Goal: Information Seeking & Learning: Learn about a topic

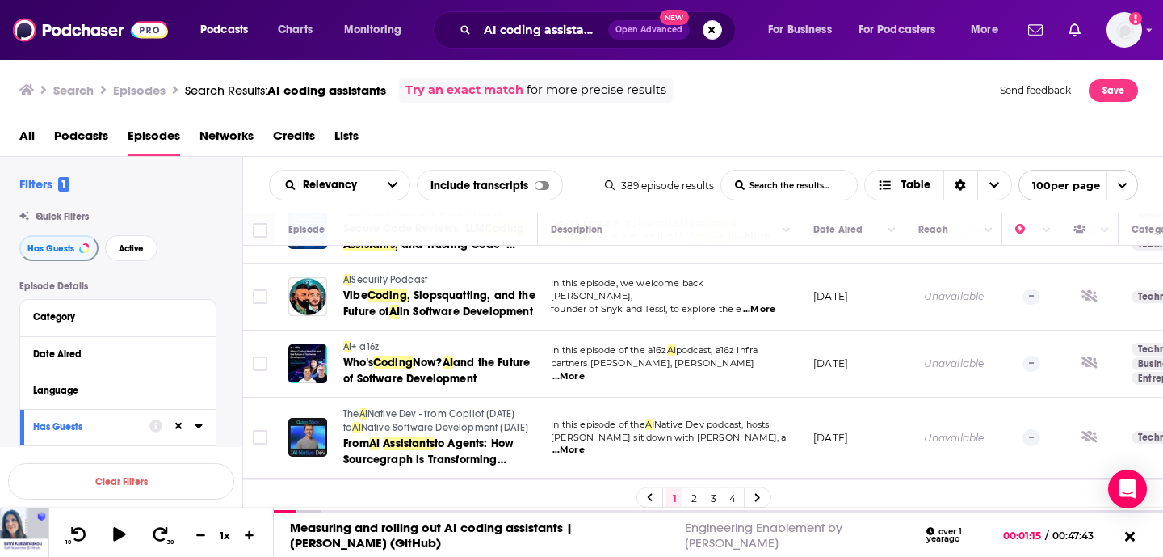
scroll to position [1036, 0]
drag, startPoint x: 705, startPoint y: 274, endPoint x: 666, endPoint y: 288, distance: 41.4
click at [666, 288] on div "In this episode, we welcome back [PERSON_NAME], founder of Snyk and Tessl, to e…" at bounding box center [669, 295] width 237 height 38
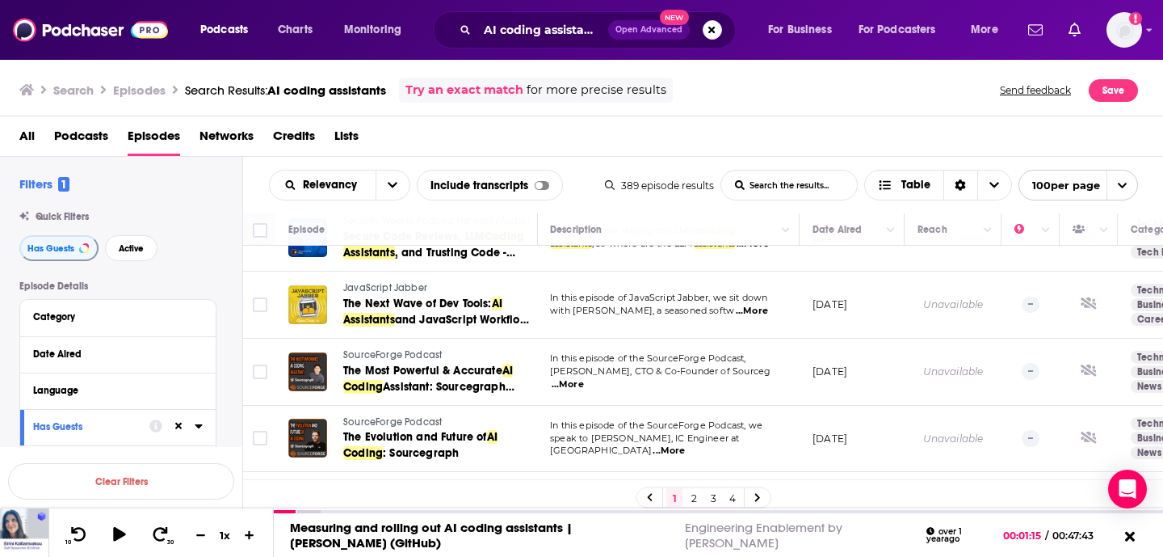
scroll to position [2003, 1]
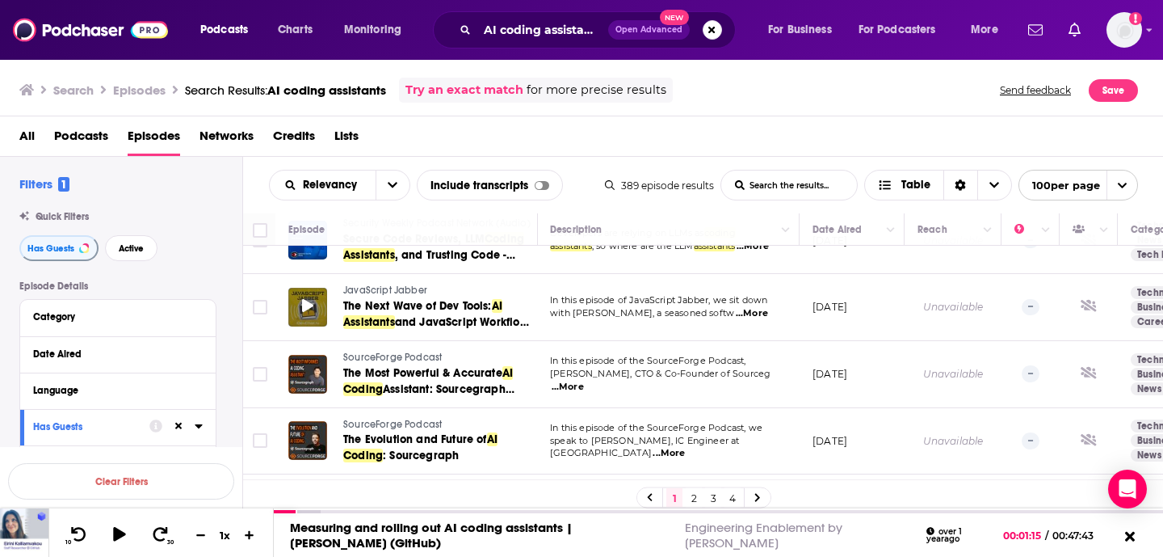
click at [309, 297] on span at bounding box center [307, 306] width 11 height 19
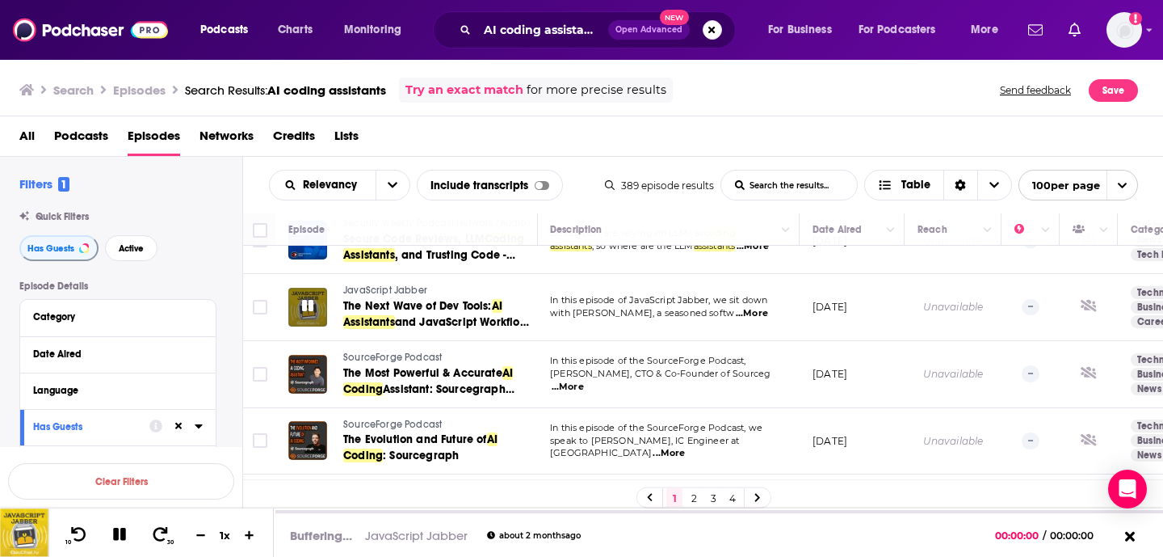
click at [301, 288] on div at bounding box center [307, 307] width 39 height 39
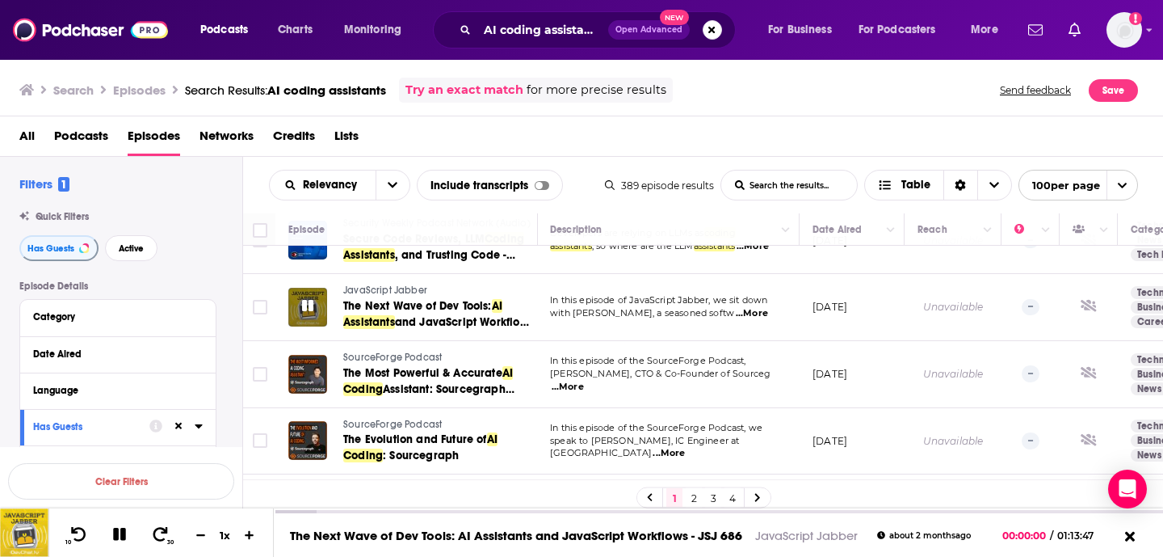
click at [317, 288] on div at bounding box center [307, 307] width 39 height 39
drag, startPoint x: 860, startPoint y: 538, endPoint x: 751, endPoint y: 529, distance: 108.6
click at [751, 529] on div "The Next Wave of Dev Tools: AI Assistants and JavaScript Workflows - JSJ 686 Ja…" at bounding box center [622, 536] width 697 height 15
copy link "JavaScript Jabber"
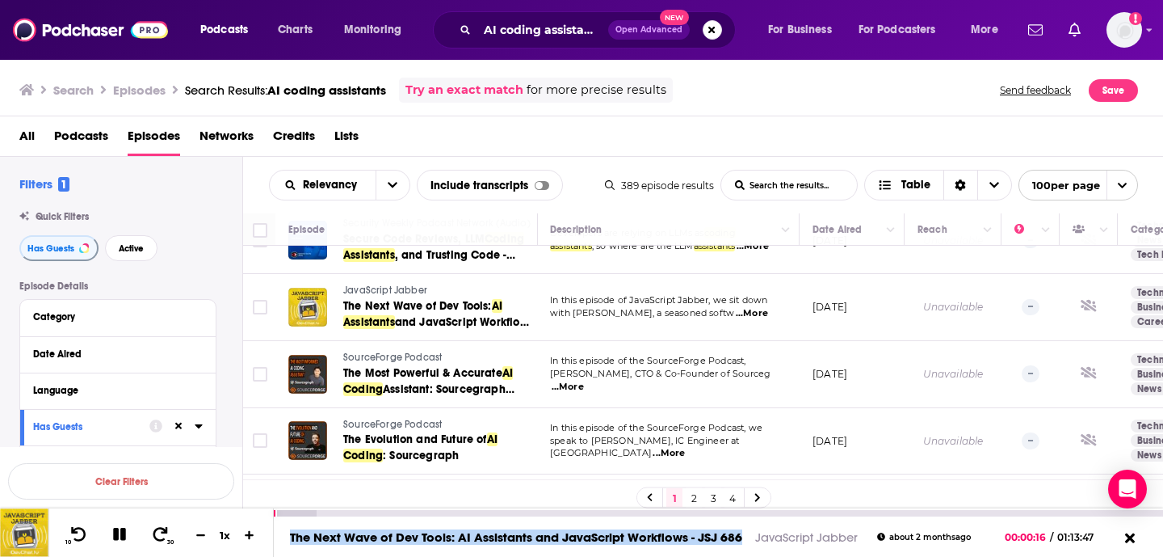
drag, startPoint x: 744, startPoint y: 535, endPoint x: 281, endPoint y: 536, distance: 462.9
click at [281, 536] on div "The Next Wave of Dev Tools: AI Assistants and JavaScript Workflows - JSJ 686 Ja…" at bounding box center [622, 536] width 697 height 15
copy link "The Next Wave of Dev Tools: AI Assistants and JavaScript Workflows - JSJ 686"
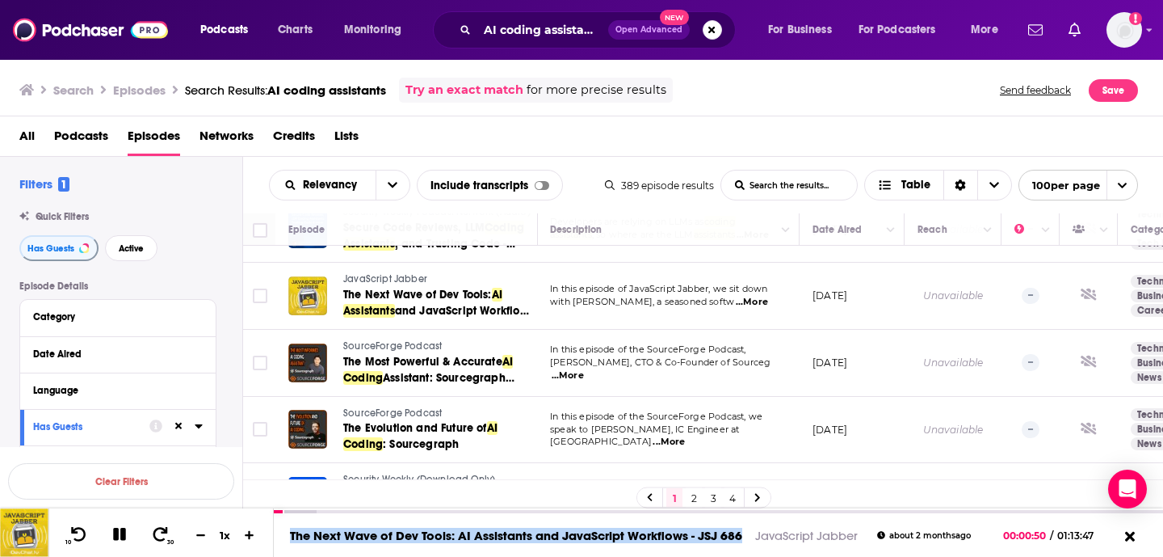
scroll to position [2018, 1]
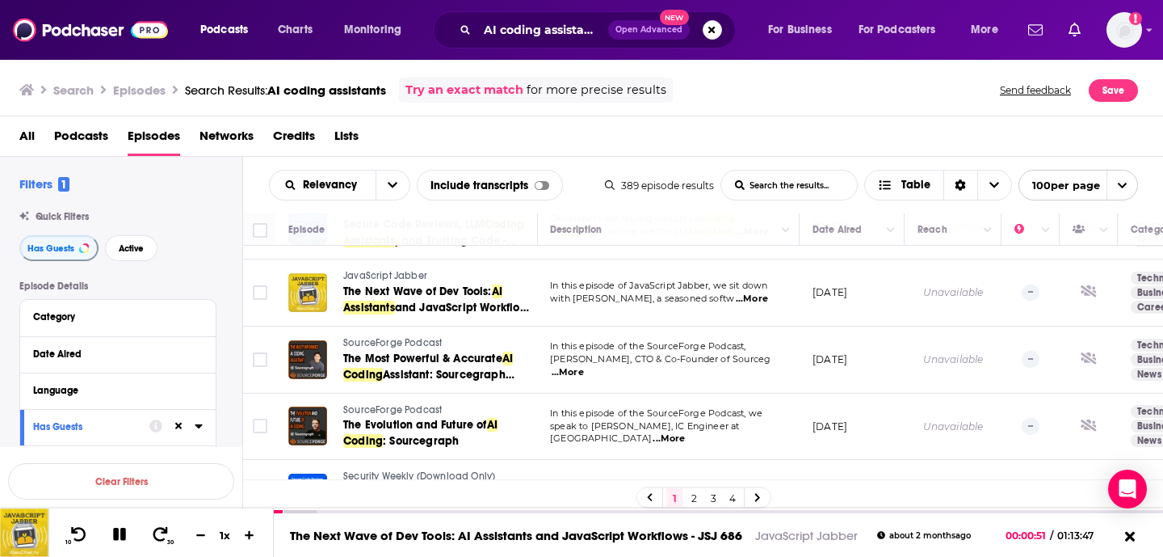
click at [685, 432] on span "...More" at bounding box center [669, 438] width 32 height 13
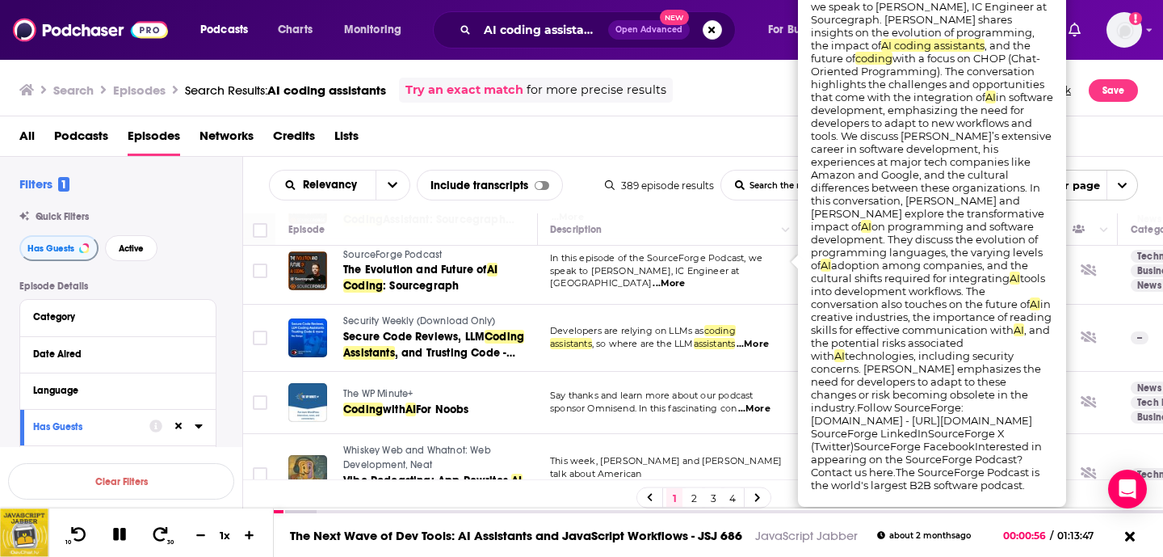
scroll to position [2175, 1]
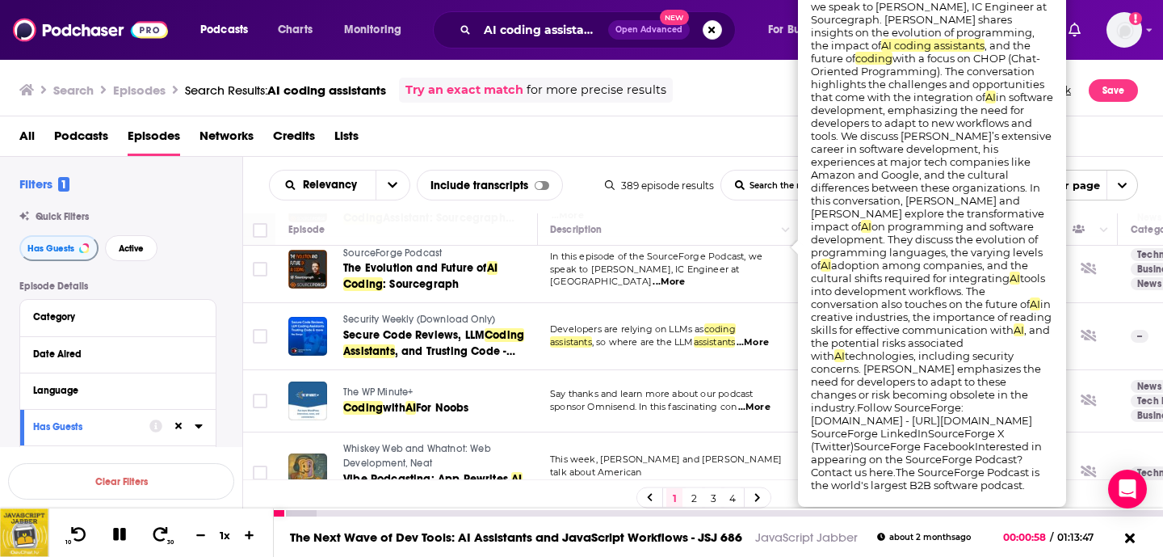
click at [128, 531] on button at bounding box center [120, 535] width 28 height 20
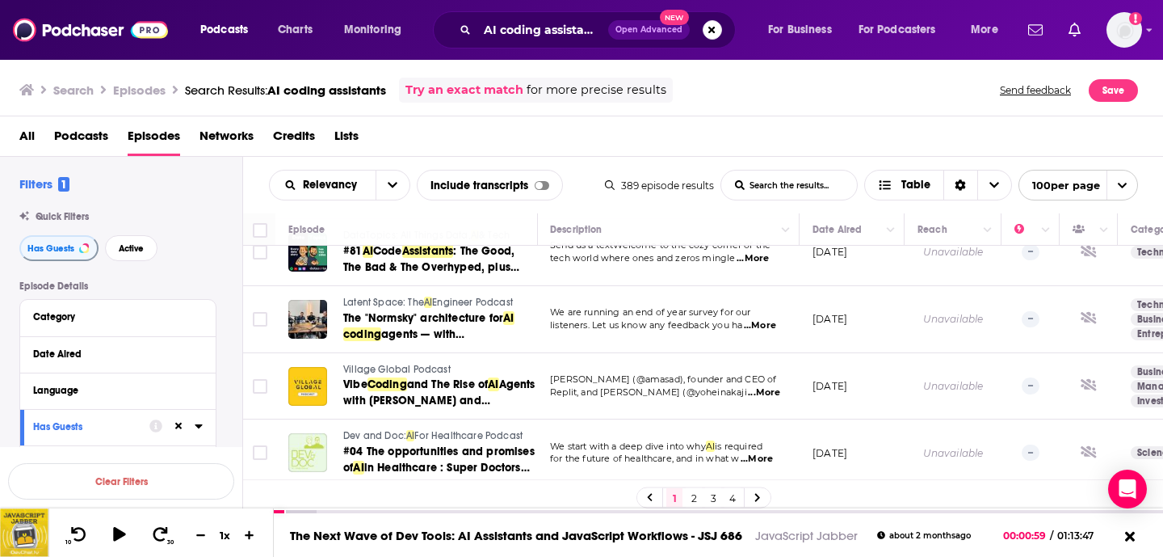
scroll to position [2604, 1]
click at [305, 377] on icon at bounding box center [307, 383] width 11 height 13
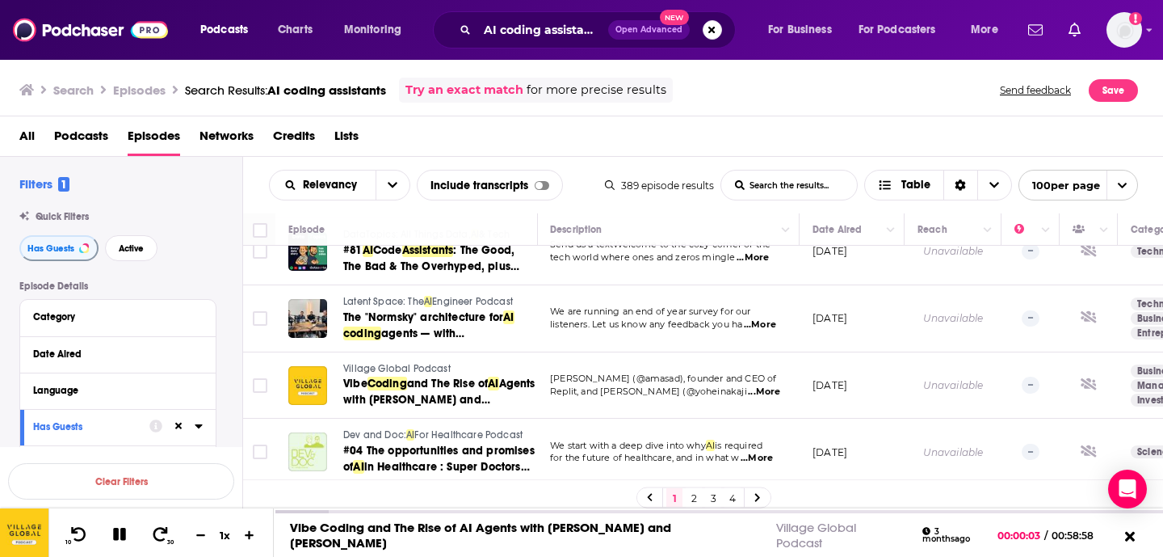
click at [762, 385] on span "...More" at bounding box center [764, 391] width 32 height 13
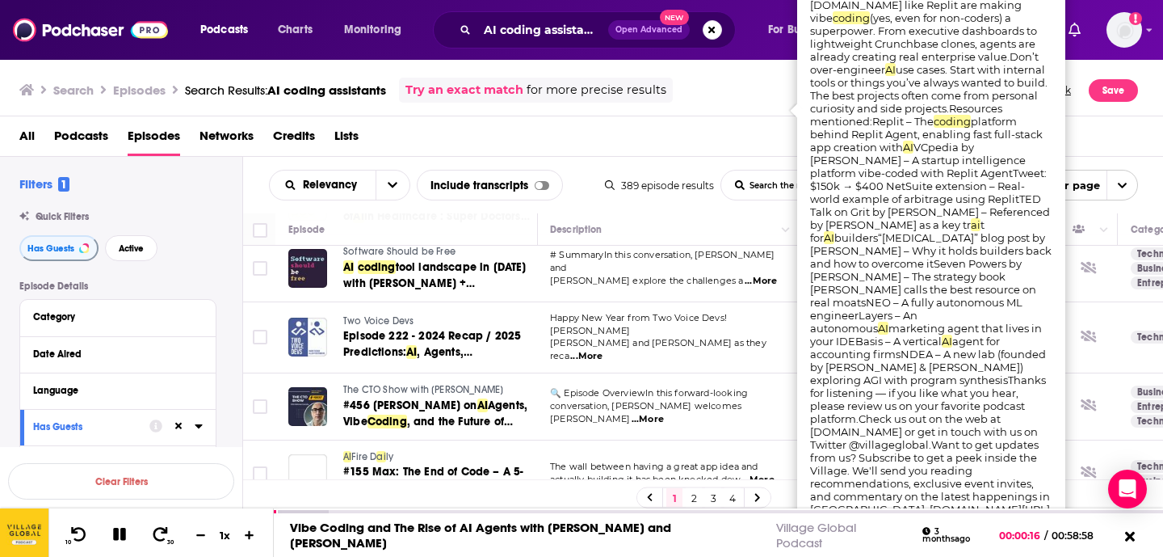
scroll to position [2856, 1]
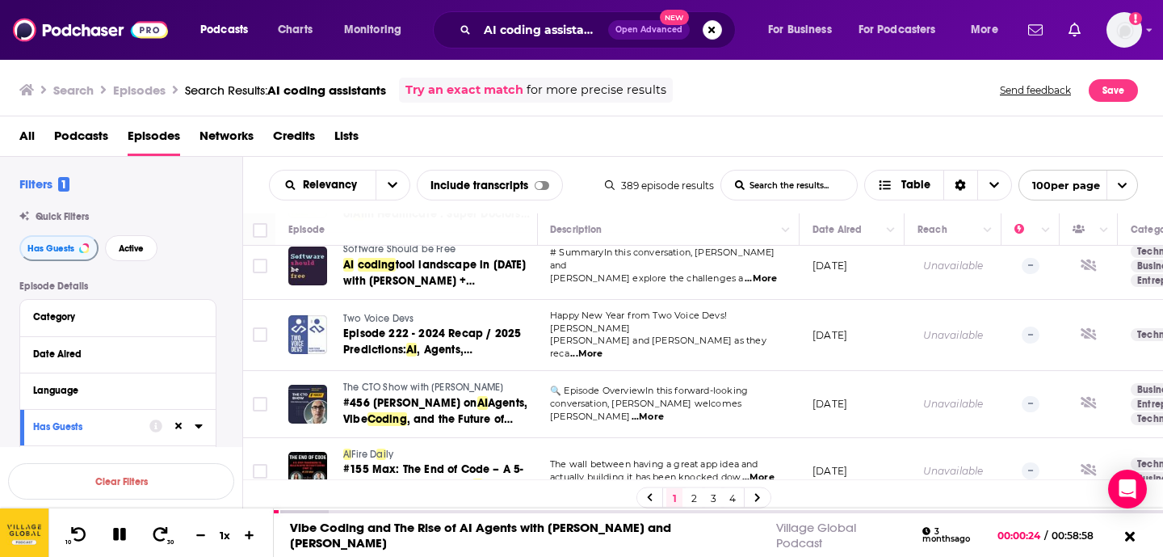
click at [664, 410] on span "...More" at bounding box center [648, 416] width 32 height 13
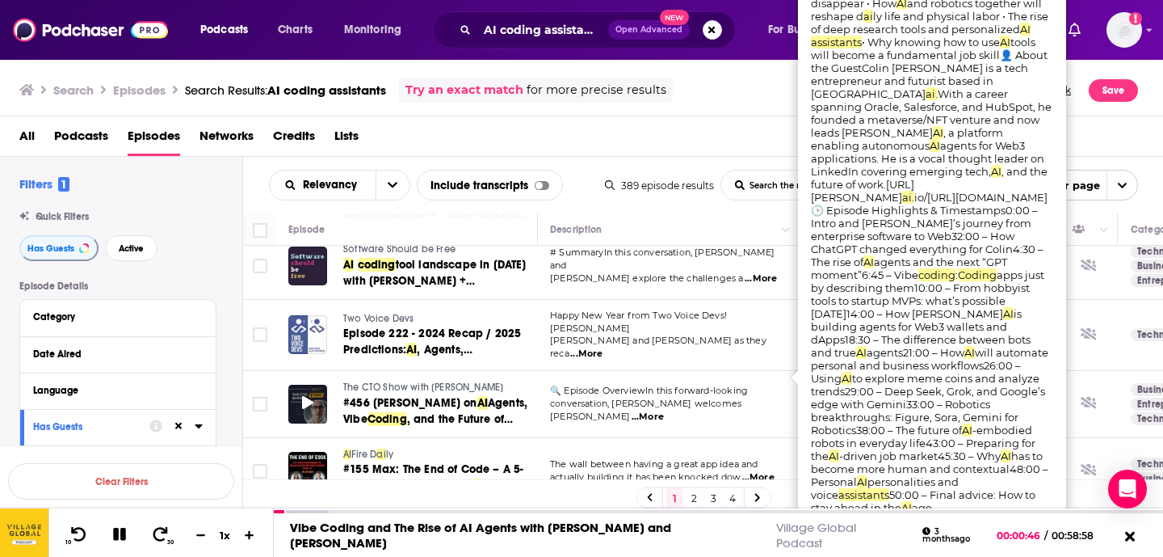
click at [309, 396] on icon at bounding box center [307, 402] width 11 height 13
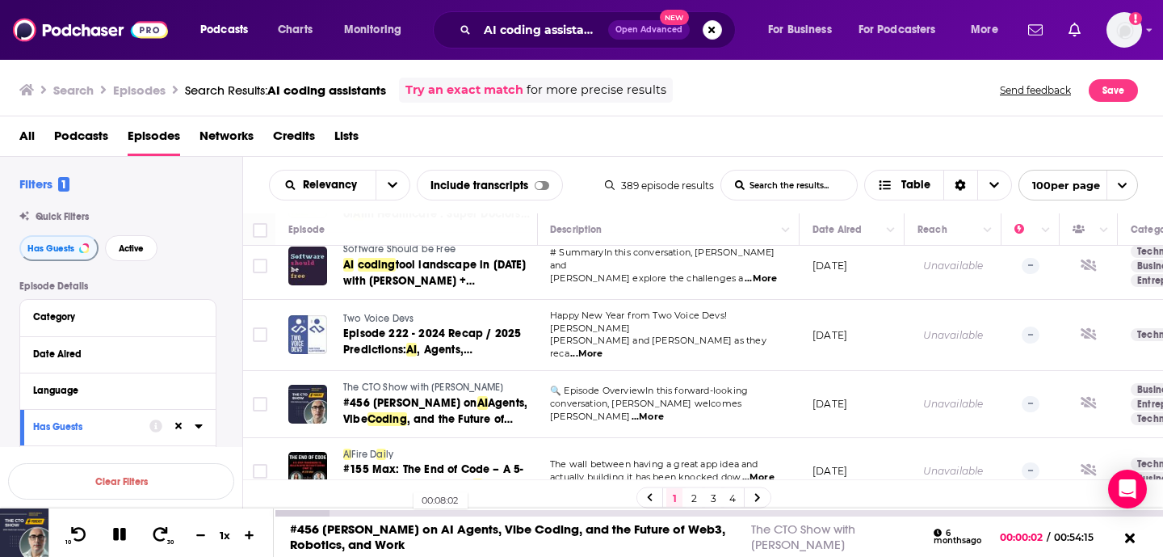
drag, startPoint x: 813, startPoint y: 544, endPoint x: 406, endPoint y: 511, distance: 409.4
click at [406, 511] on div "00:08:02 #456 [PERSON_NAME] on AI Agents, [PERSON_NAME], and the Future of Web3…" at bounding box center [718, 532] width 889 height 48
copy div "#456 [PERSON_NAME] on AI Agents, Vibe Coding, and the Future of Web3, Robotics,…"
click at [309, 397] on icon at bounding box center [307, 402] width 11 height 11
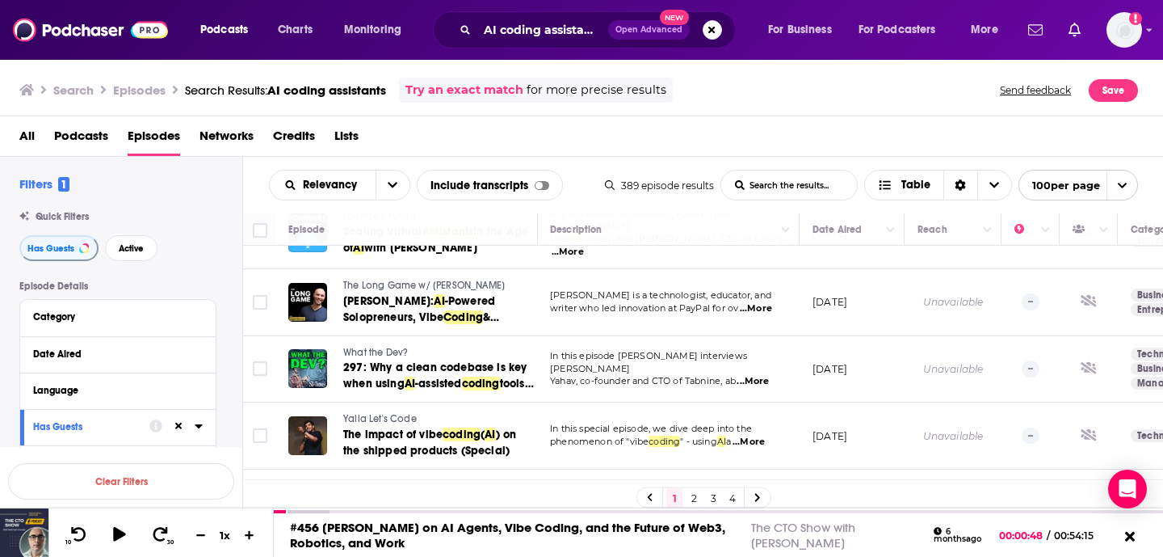
scroll to position [3366, 1]
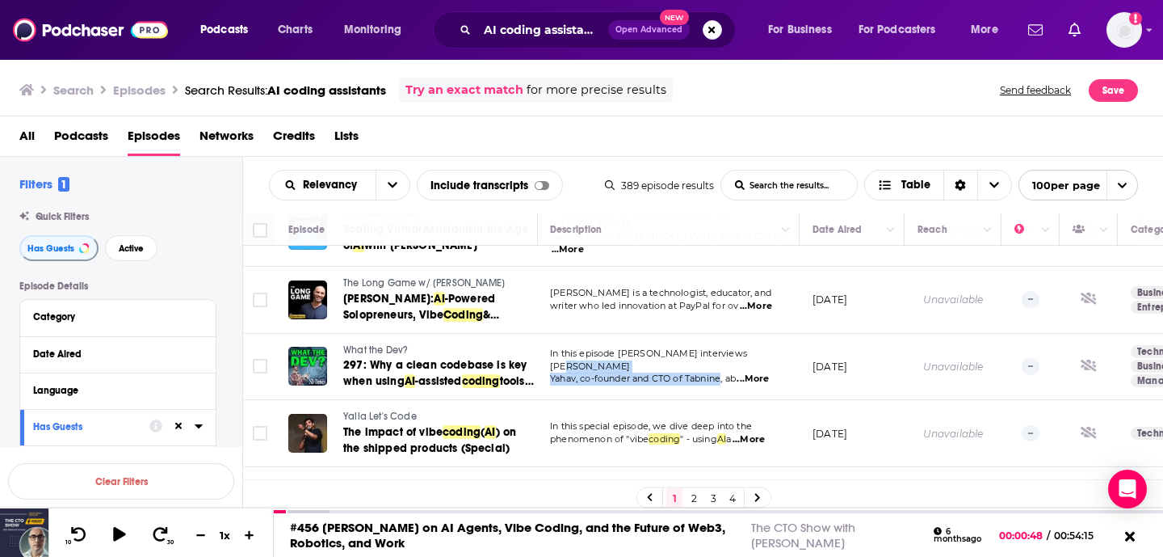
drag, startPoint x: 723, startPoint y: 334, endPoint x: 752, endPoint y: 321, distance: 31.8
click at [752, 347] on div "In this episode [PERSON_NAME] interviews [PERSON_NAME], co-founder and CTO of T…" at bounding box center [668, 366] width 237 height 38
copy div "[PERSON_NAME], co-founder and CTO of Tabnine"
click at [307, 359] on icon at bounding box center [307, 365] width 11 height 13
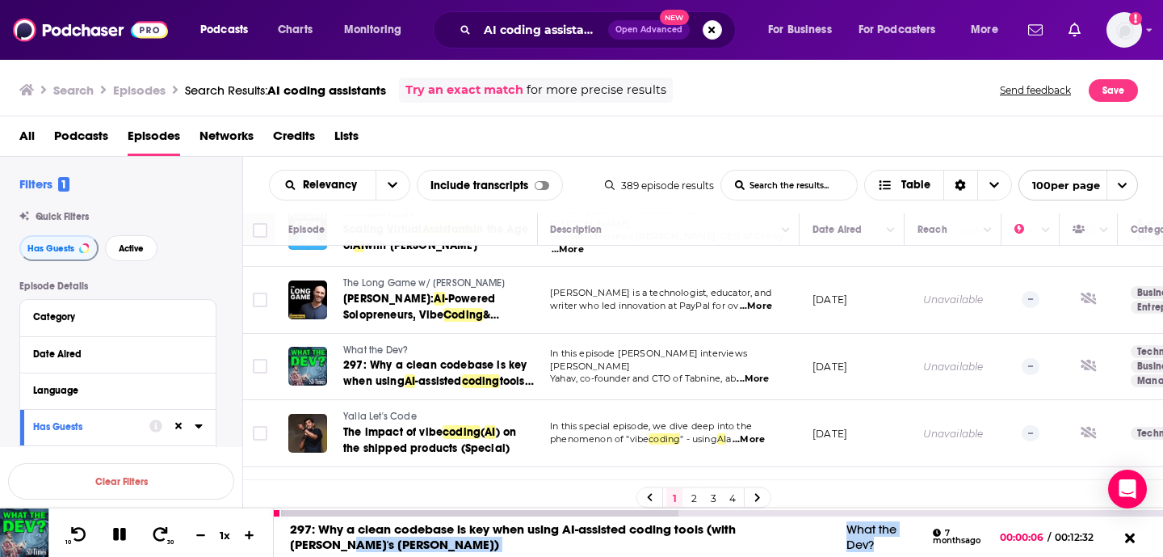
drag, startPoint x: 868, startPoint y: 542, endPoint x: 824, endPoint y: 527, distance: 47.0
click at [824, 527] on div "297: Why a clean codebase is key when using AI-assisted coding tools (with [PER…" at bounding box center [631, 536] width 714 height 31
copy div "[PERSON_NAME]) What the Dev?"
click at [402, 527] on link "297: Why a clean codebase is key when using AI-assisted coding tools (with [PER…" at bounding box center [513, 536] width 446 height 31
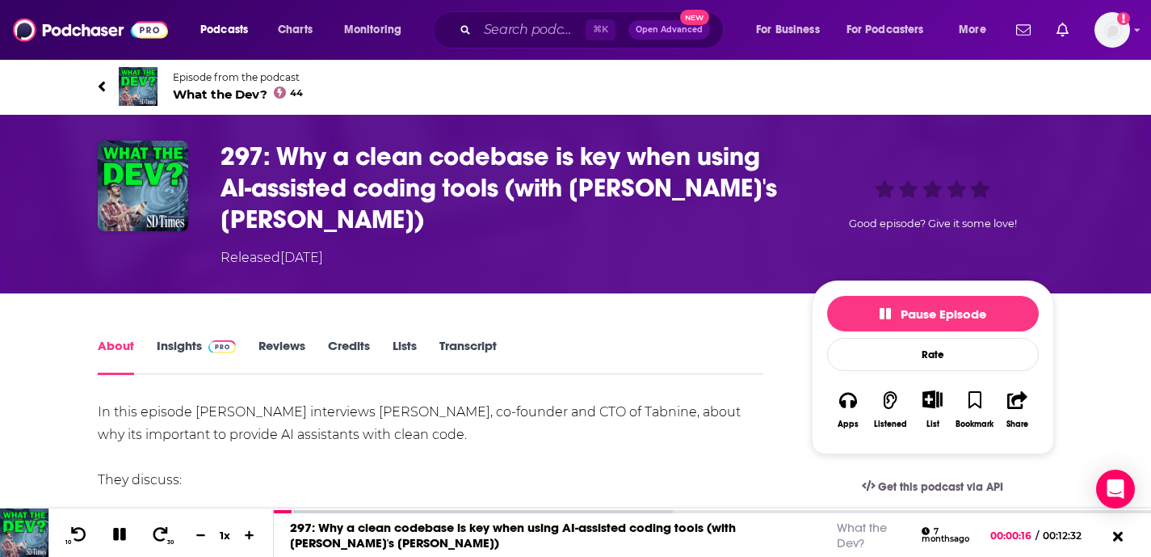
click at [340, 183] on h1 "297: Why a clean codebase is key when using AI-assisted coding tools (with [PER…" at bounding box center [503, 188] width 565 height 95
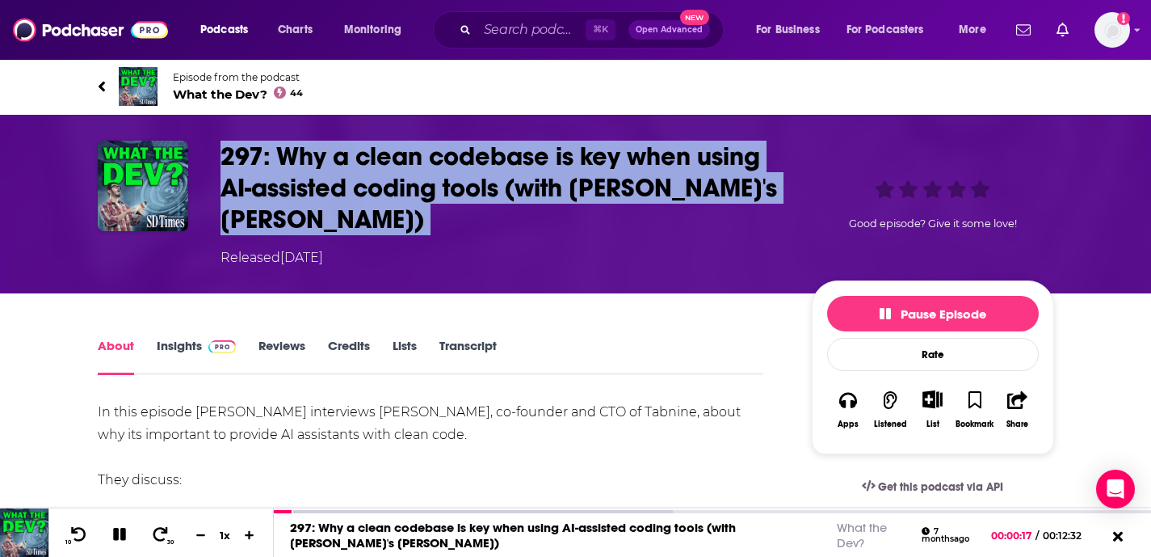
click at [340, 183] on h1 "297: Why a clean codebase is key when using AI-assisted coding tools (with [PER…" at bounding box center [503, 188] width 565 height 95
copy h1 "297: Why a clean codebase is key when using AI-assisted coding tools (with [PER…"
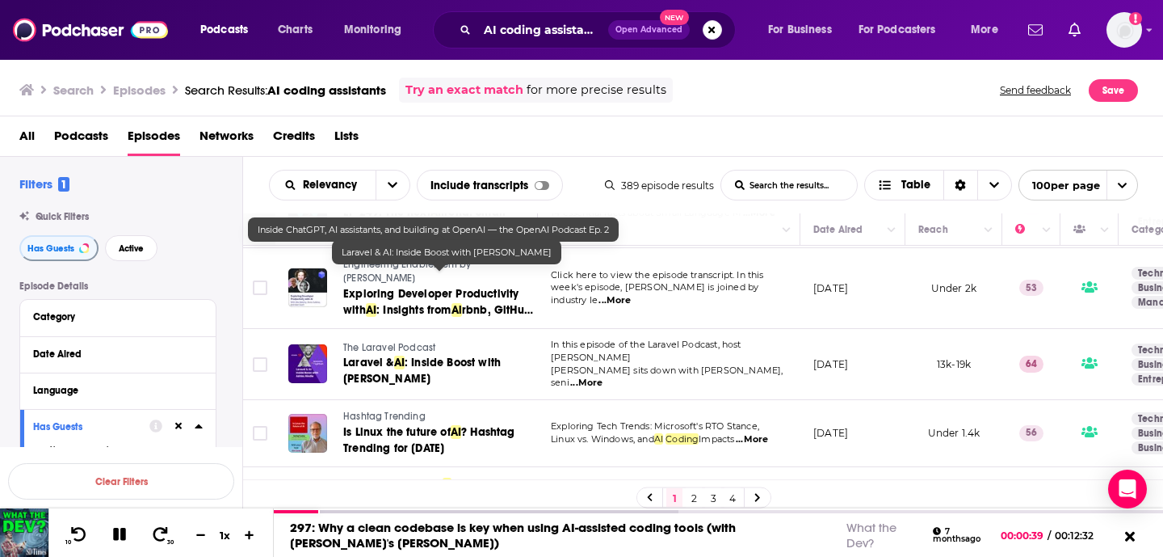
scroll to position [6623, 0]
